Goal: Browse casually

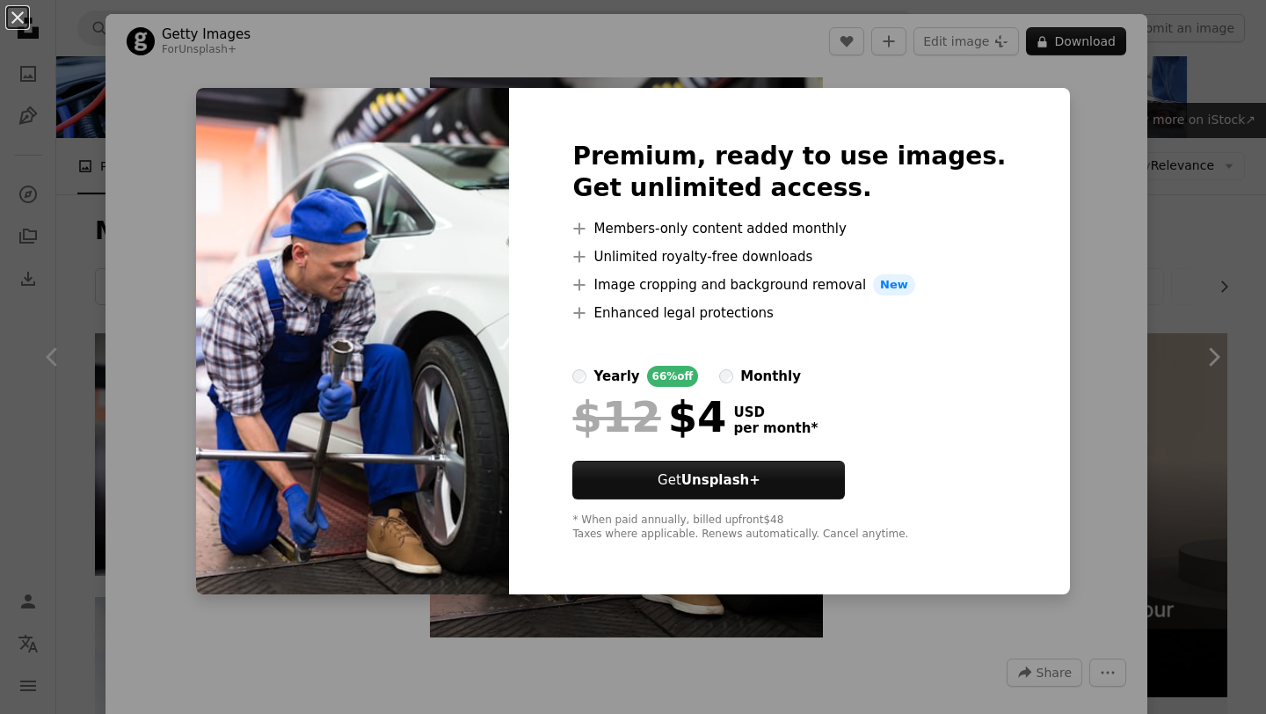
scroll to position [105, 0]
click at [1073, 236] on div "An X shape Premium, ready to use images. Get unlimited access. A plus sign Memb…" at bounding box center [633, 357] width 1266 height 714
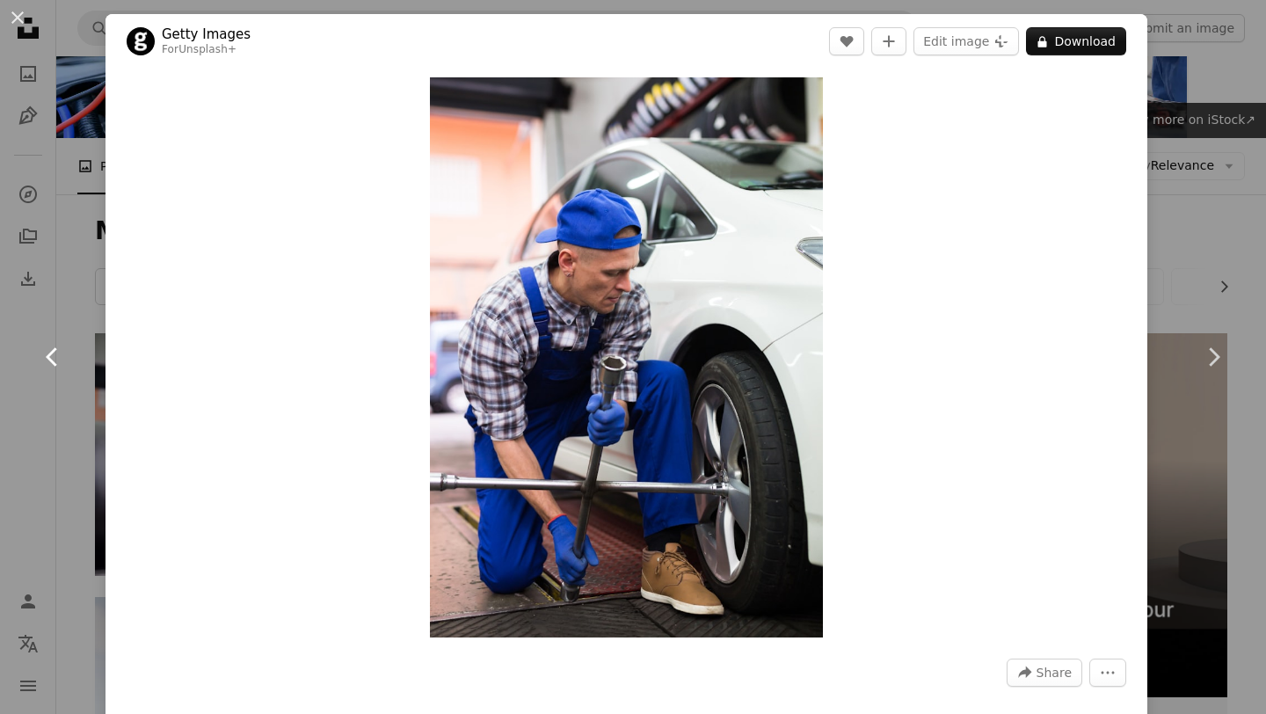
click at [88, 294] on link "Chevron left" at bounding box center [52, 357] width 105 height 169
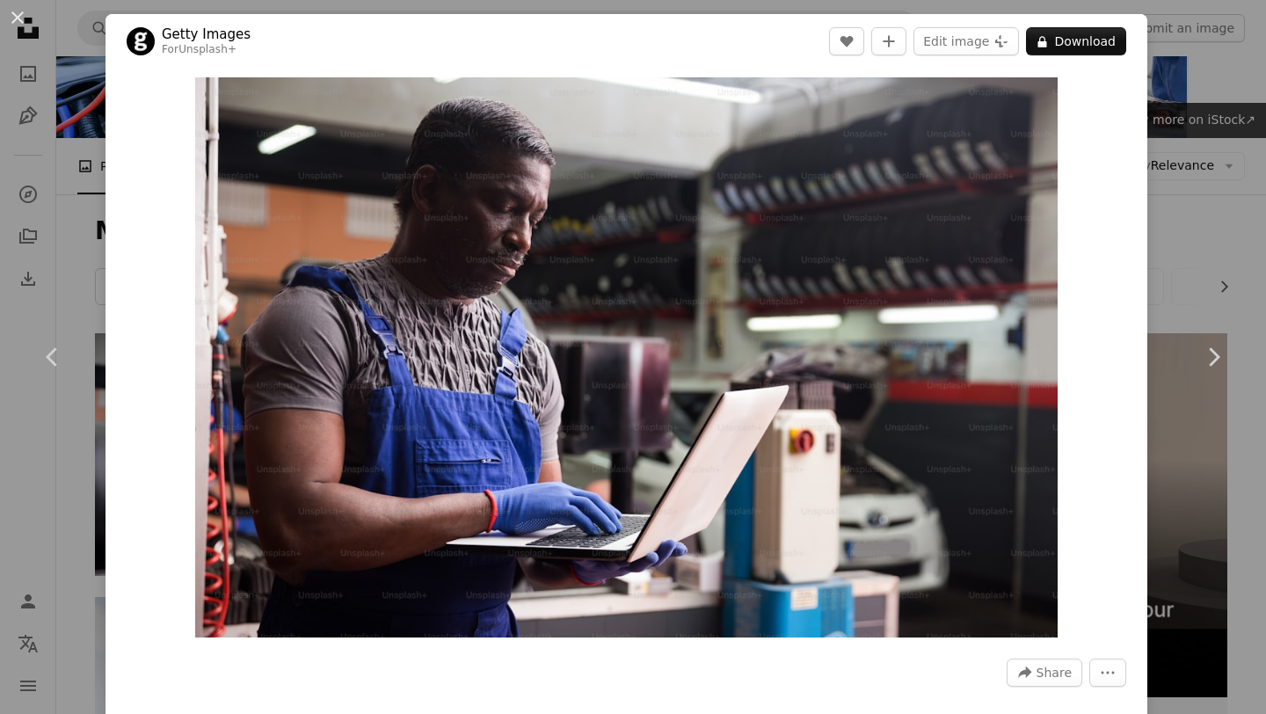
click at [23, 187] on div "An X shape Chevron left Chevron right Getty Images For Unsplash+ A heart A plus…" at bounding box center [633, 357] width 1266 height 714
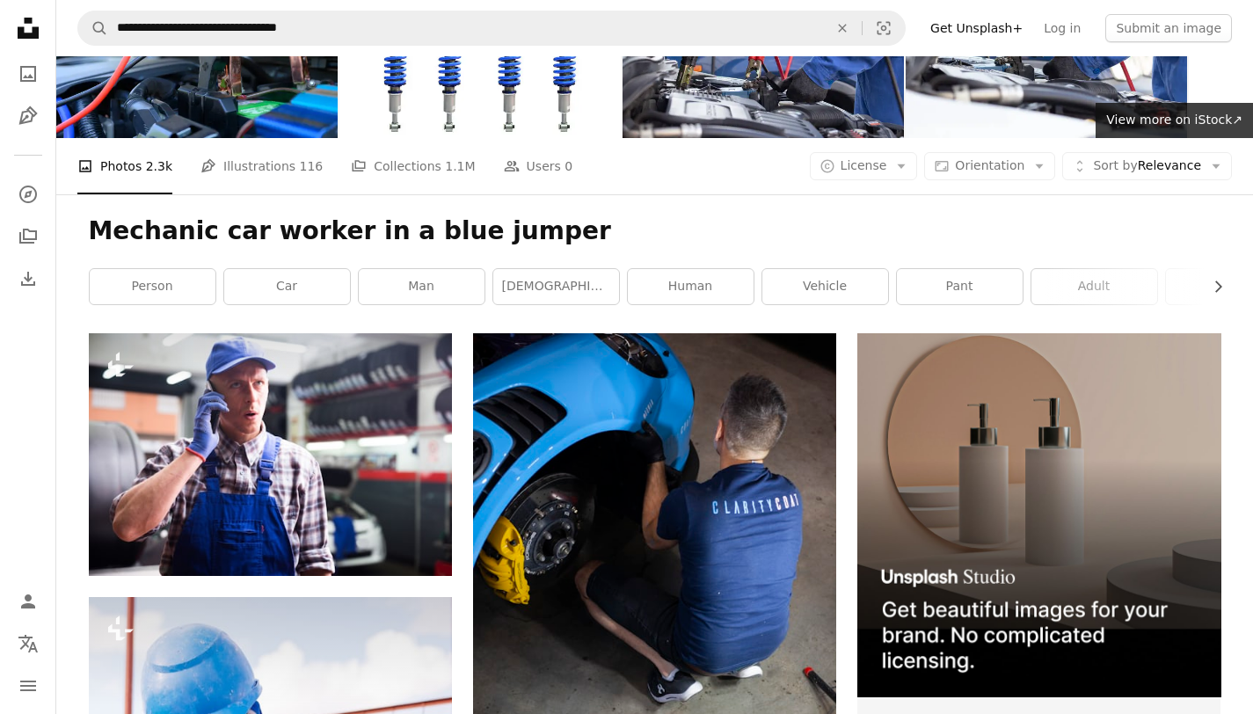
click at [5, 18] on nav "Unsplash logo Unsplash Home A photo Pen Tool A compass A stack of folders Downl…" at bounding box center [28, 357] width 56 height 714
